Goal: Complete application form: Complete application form

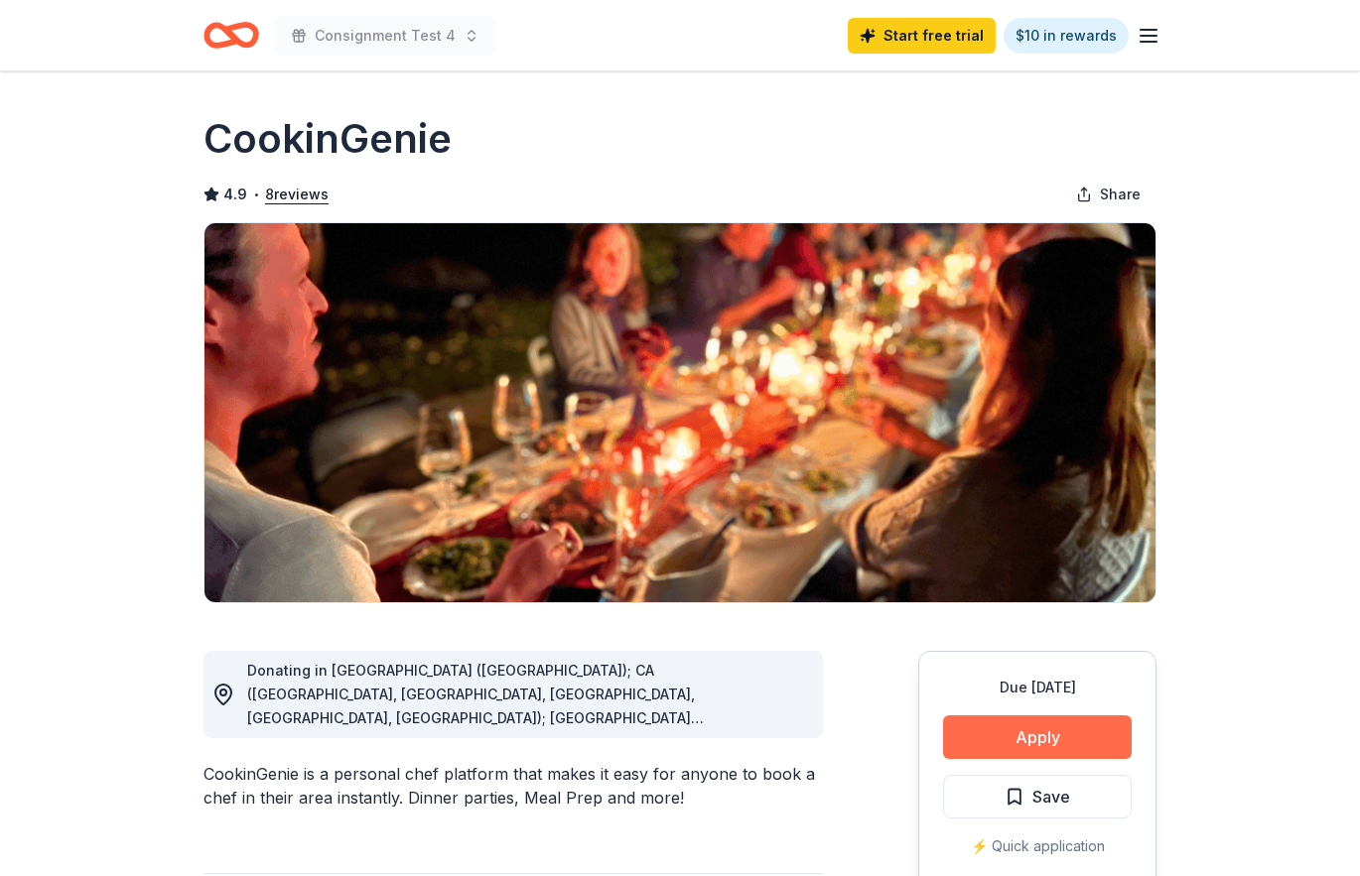
click at [999, 721] on button "Apply" at bounding box center [1037, 738] width 189 height 44
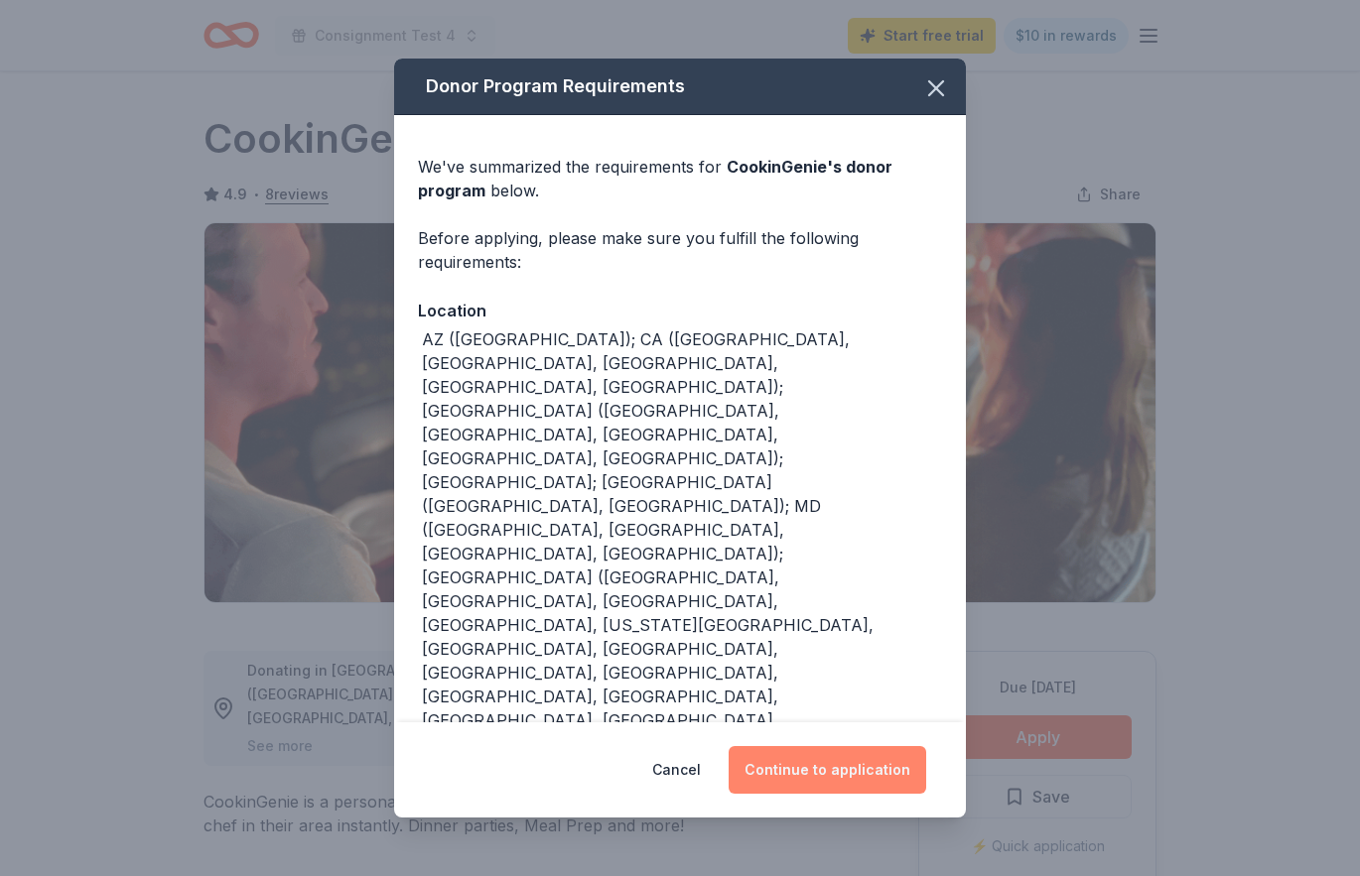
click at [822, 784] on button "Continue to application" at bounding box center [827, 770] width 198 height 48
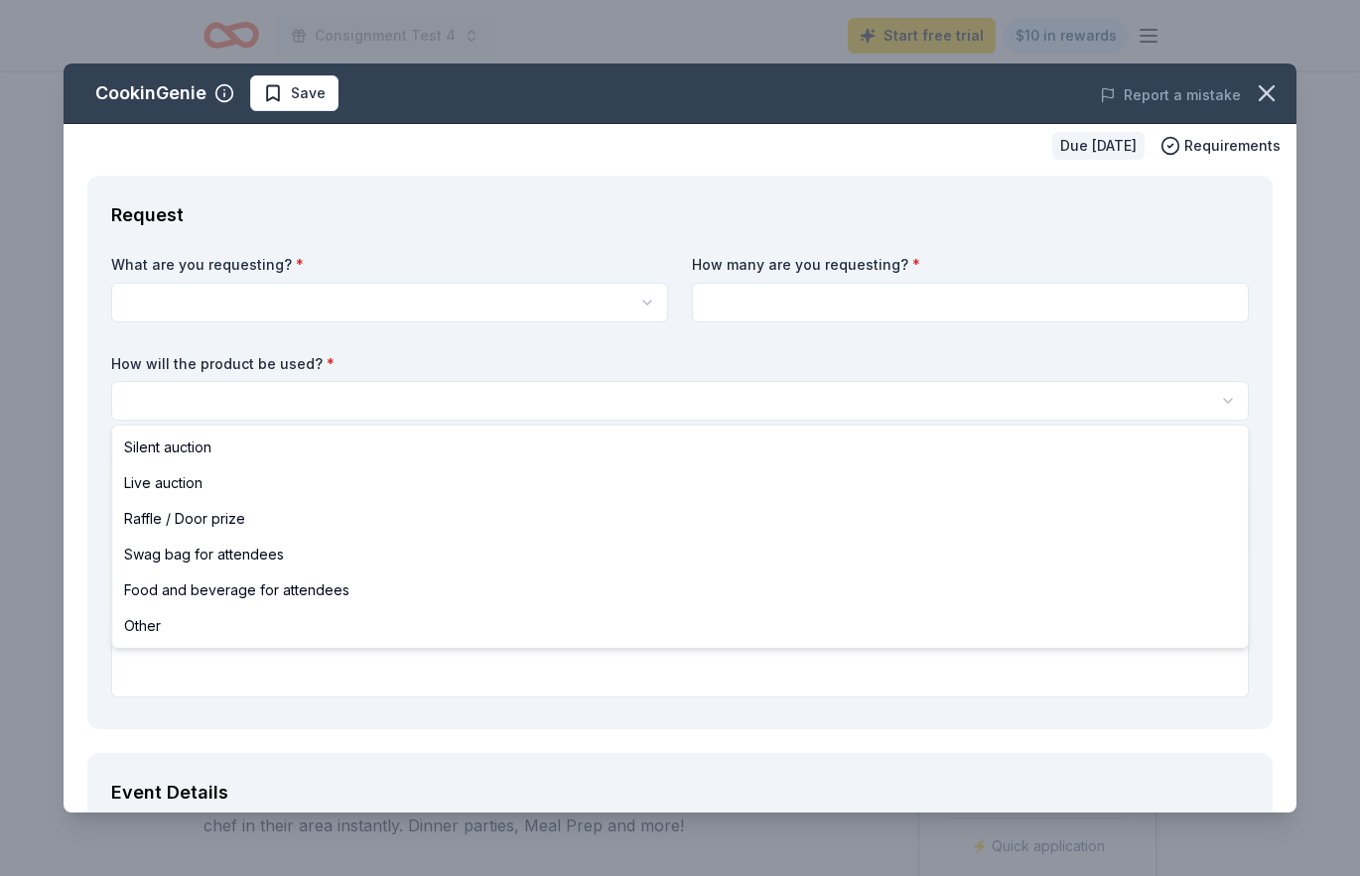
click at [577, 416] on html "Consignment Test 4 Start free trial $10 in rewards Due in 176 days Share Cookin…" at bounding box center [680, 438] width 1360 height 876
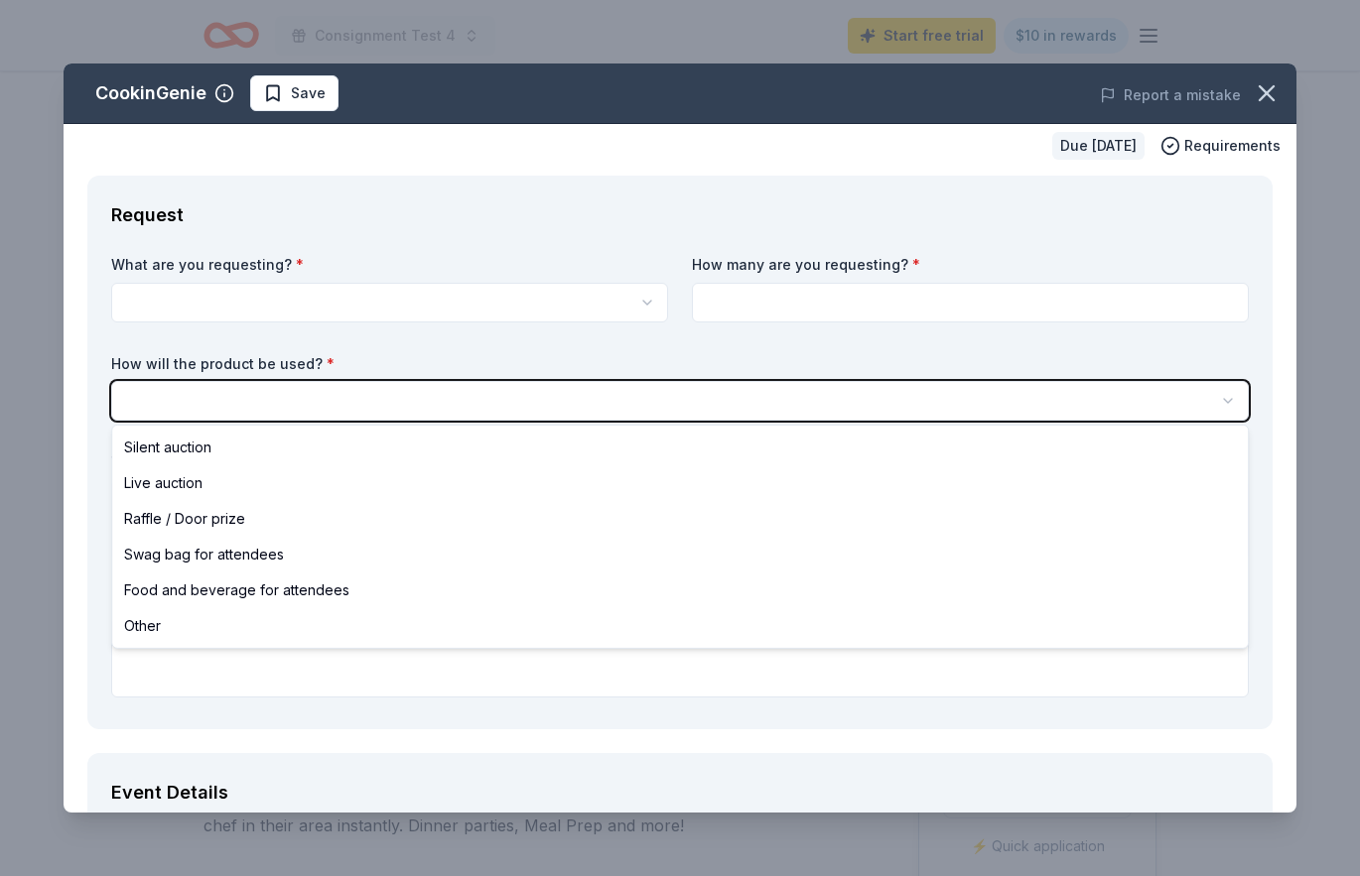
click at [563, 217] on html "Consignment Test 4 Start free trial $10 in rewards Due in 176 days Share Cookin…" at bounding box center [680, 438] width 1360 height 876
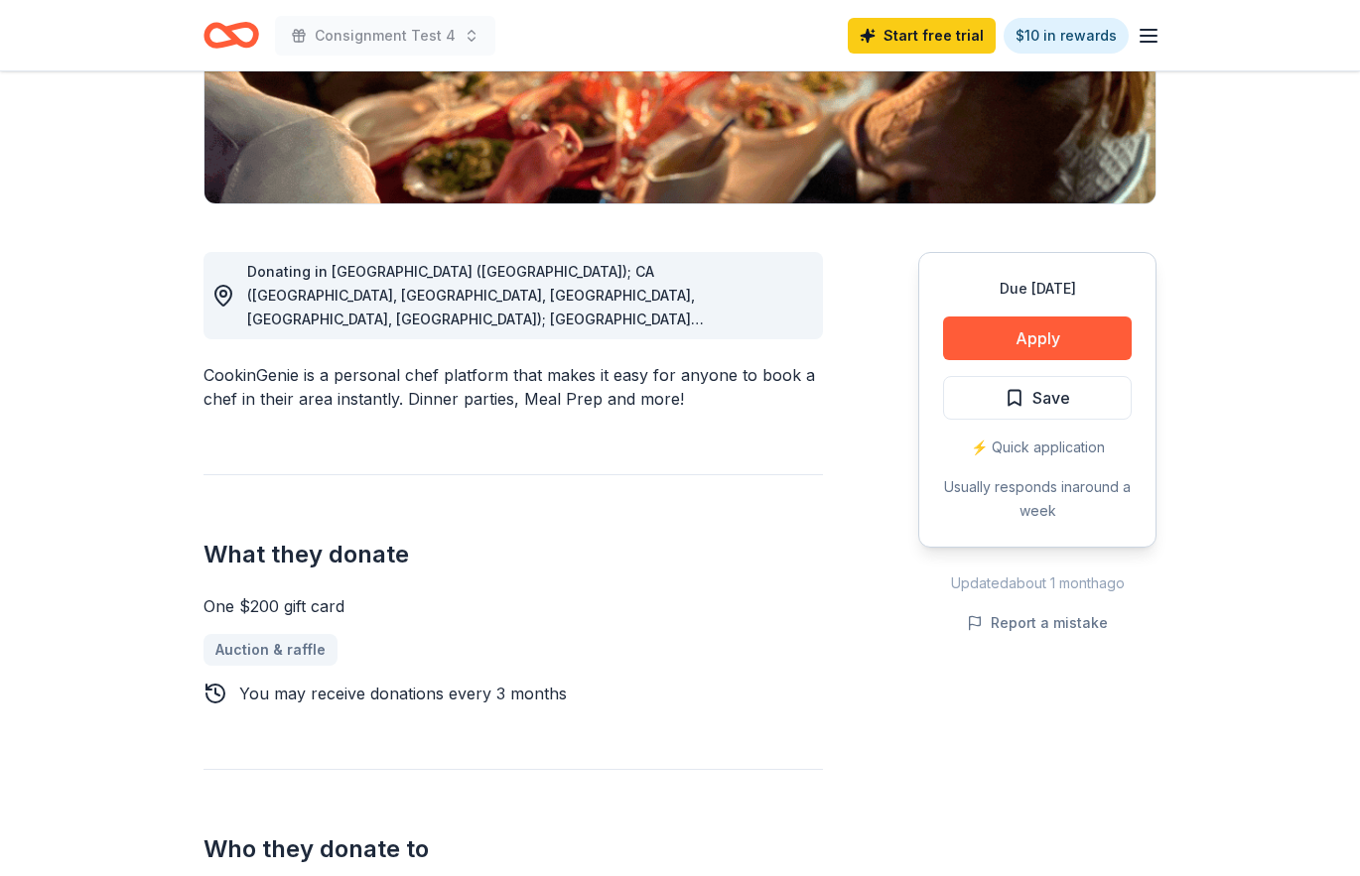
scroll to position [597, 0]
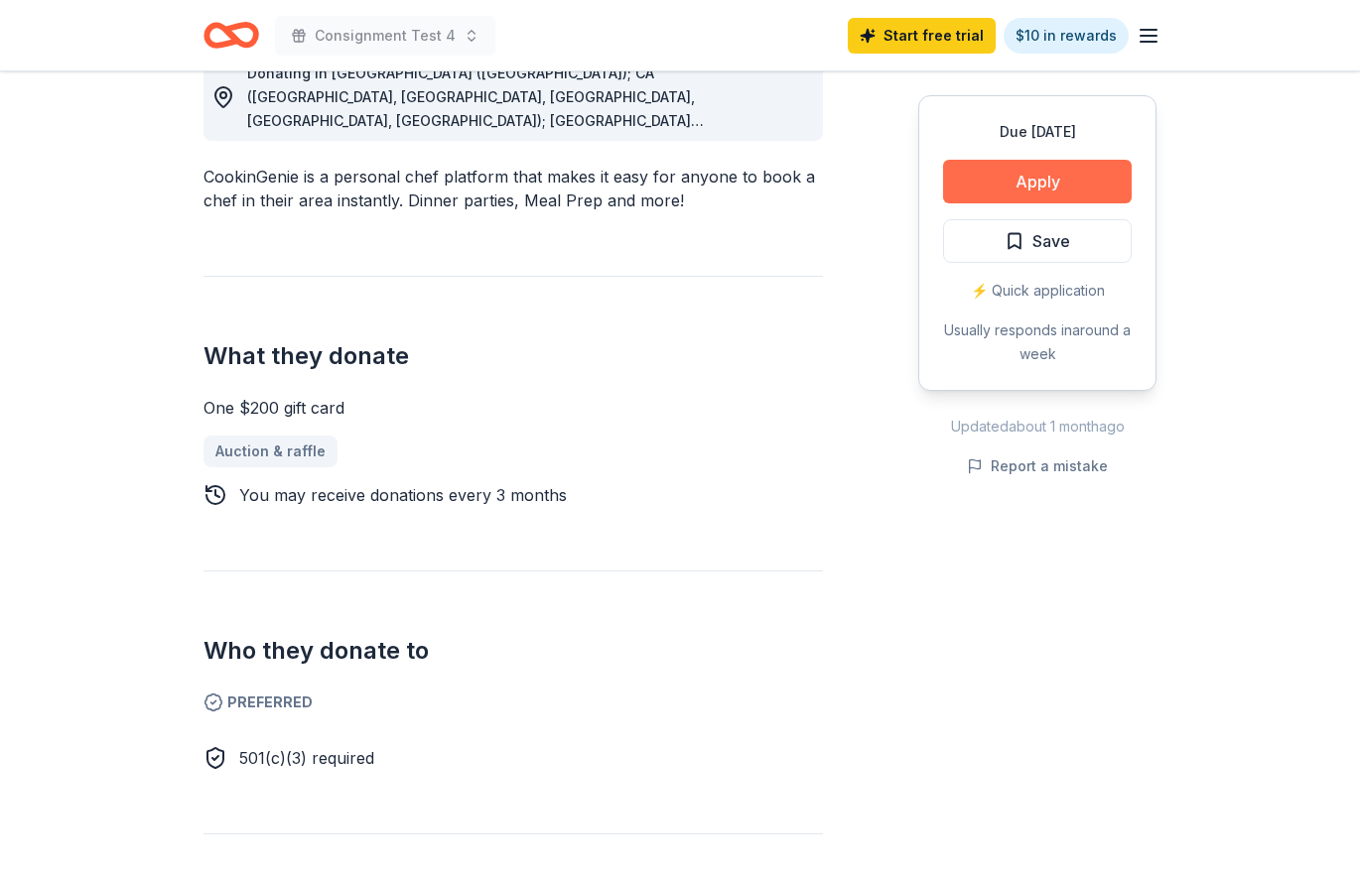
click at [1007, 183] on button "Apply" at bounding box center [1037, 182] width 189 height 44
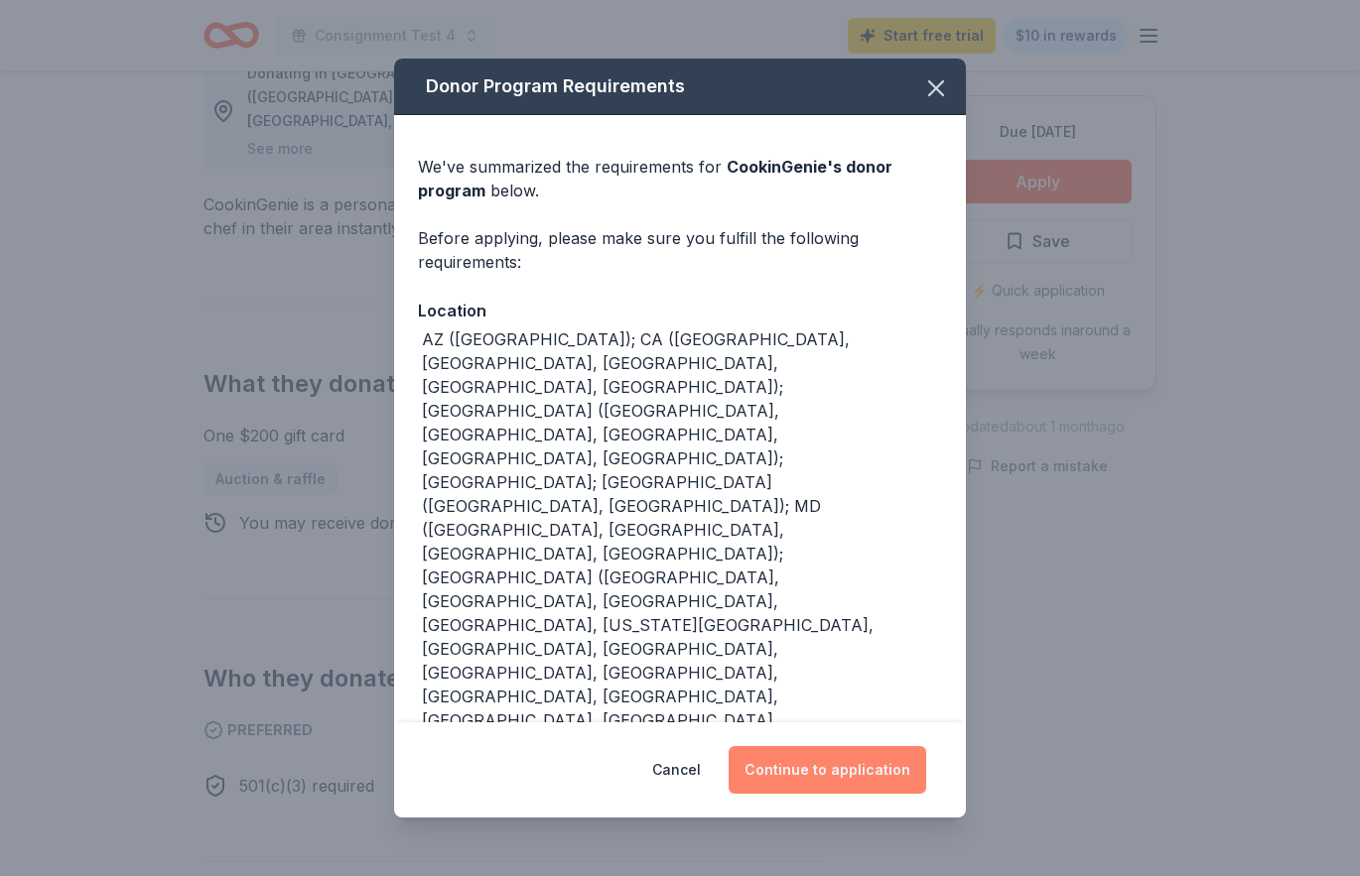
click at [875, 781] on button "Continue to application" at bounding box center [827, 770] width 198 height 48
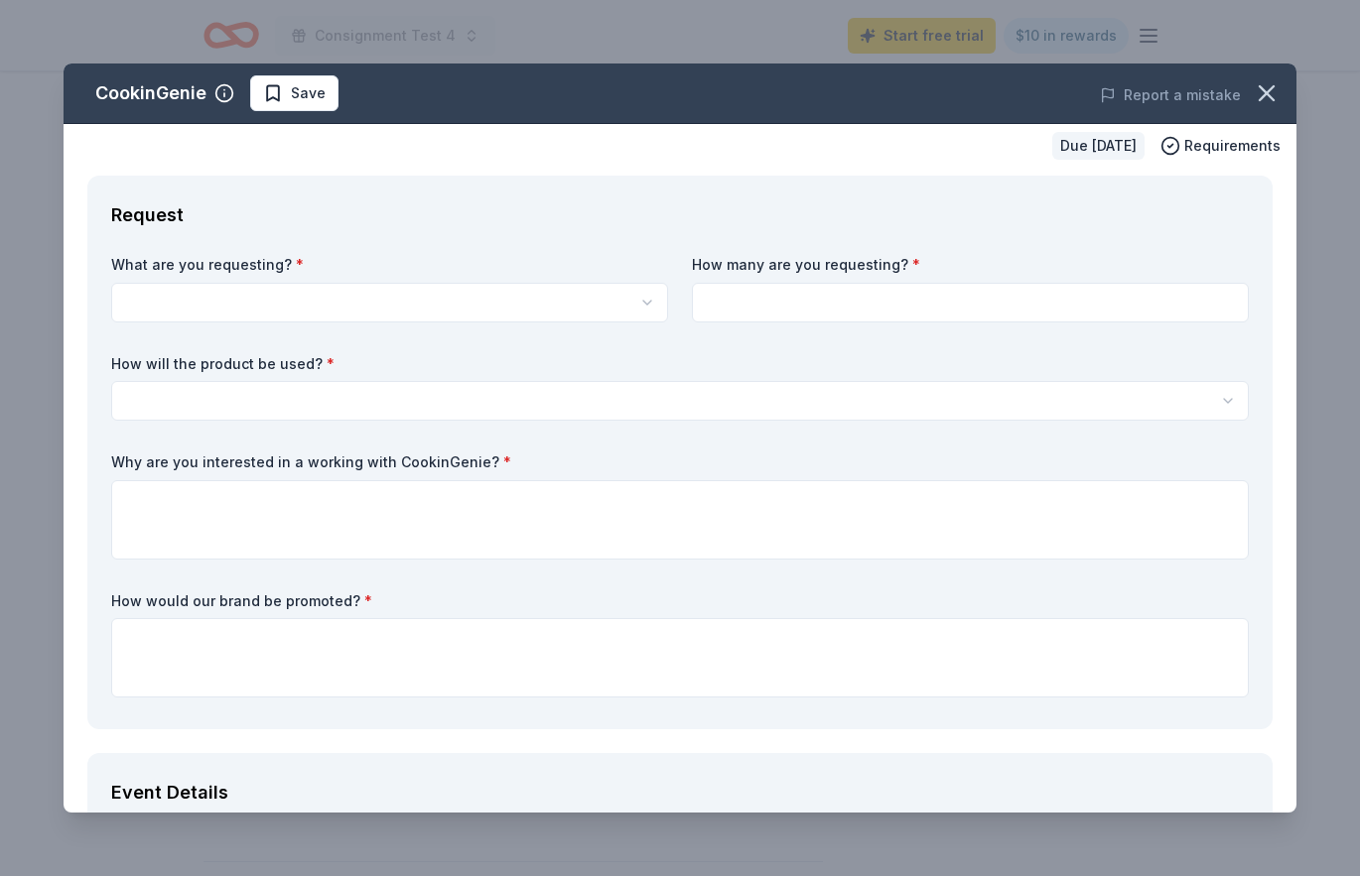
scroll to position [0, 0]
click at [445, 387] on html "Consignment Test 4 Start free trial $10 in rewards Due in 176 days Share Cookin…" at bounding box center [680, 438] width 1360 height 876
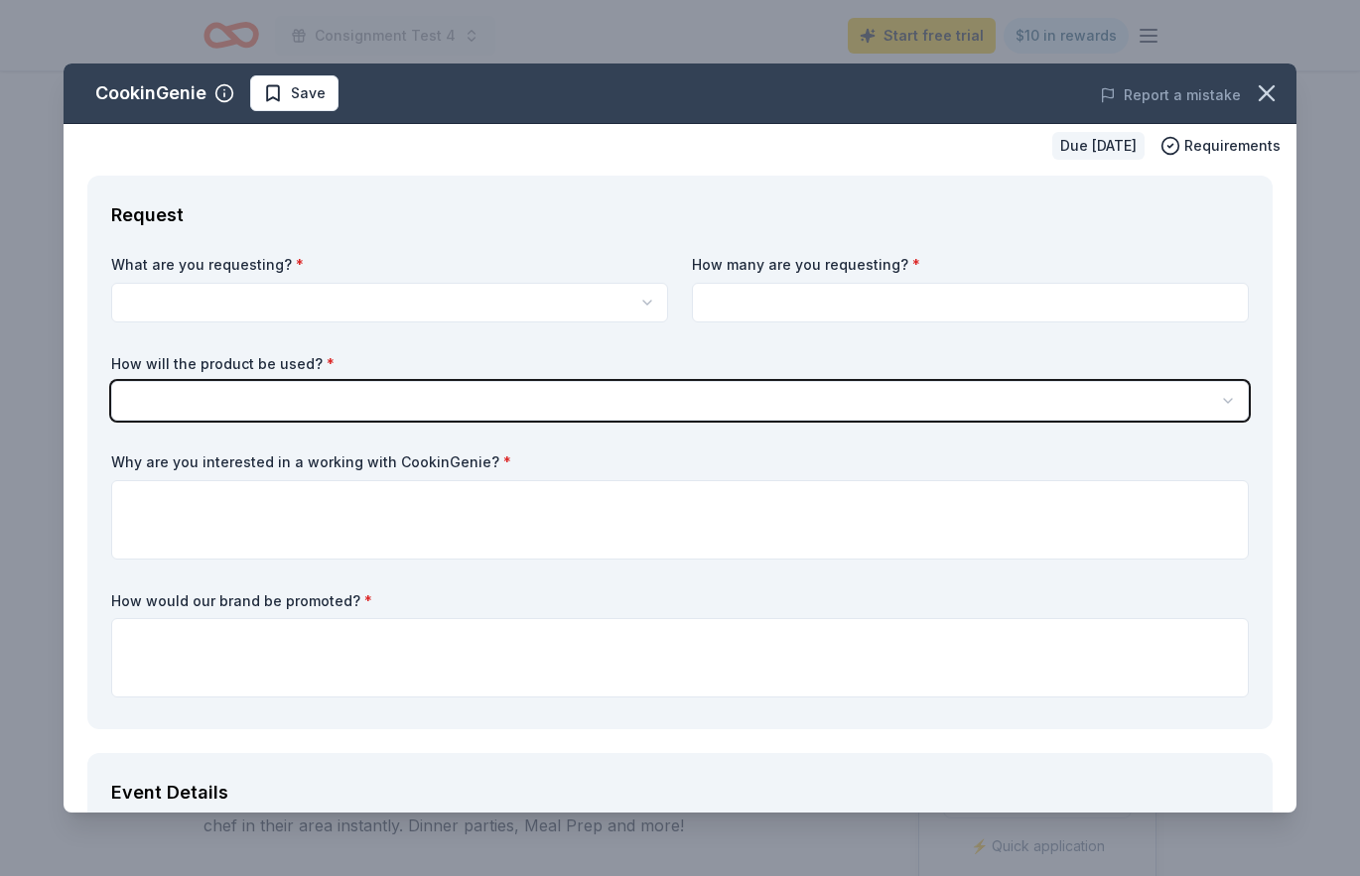
click at [1322, 490] on html "Consignment Test 4 Start free trial $10 in rewards Due in 176 days Share Cookin…" at bounding box center [680, 438] width 1360 height 876
